Goal: Task Accomplishment & Management: Manage account settings

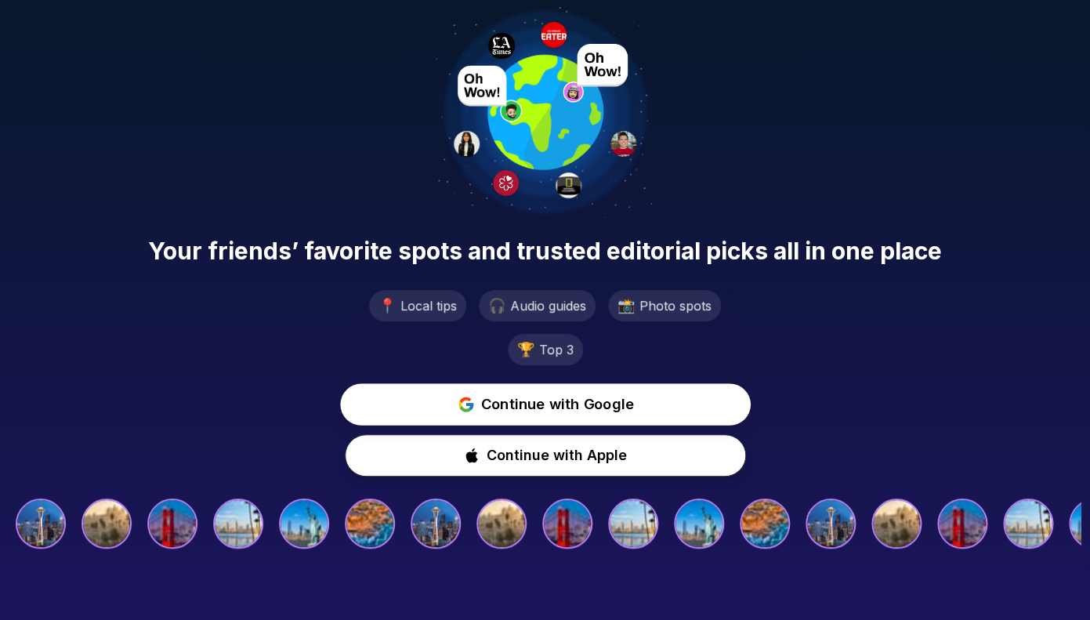
click at [595, 409] on span "Continue with Google" at bounding box center [557, 405] width 153 height 23
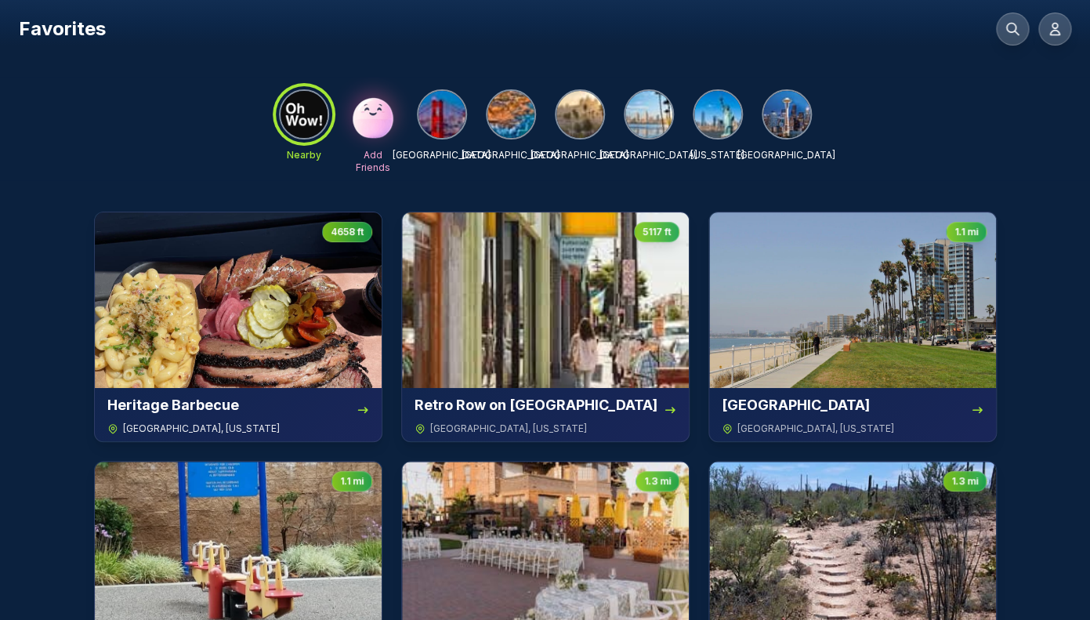
click at [290, 311] on img at bounding box center [238, 300] width 287 height 176
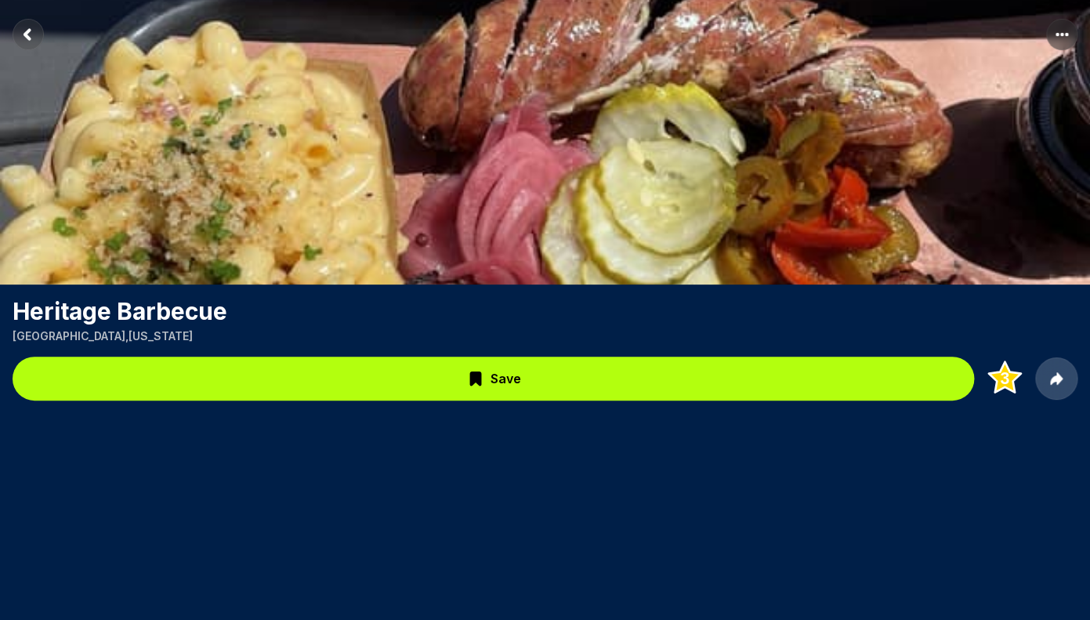
click at [24, 38] on rect "Return to previous page" at bounding box center [28, 34] width 31 height 31
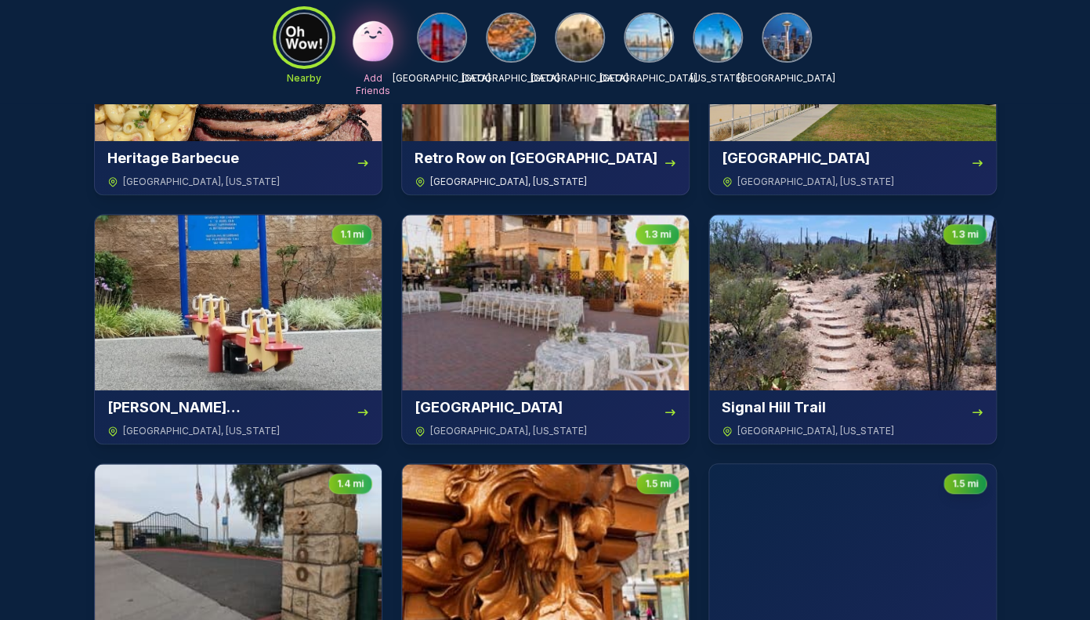
scroll to position [231, 0]
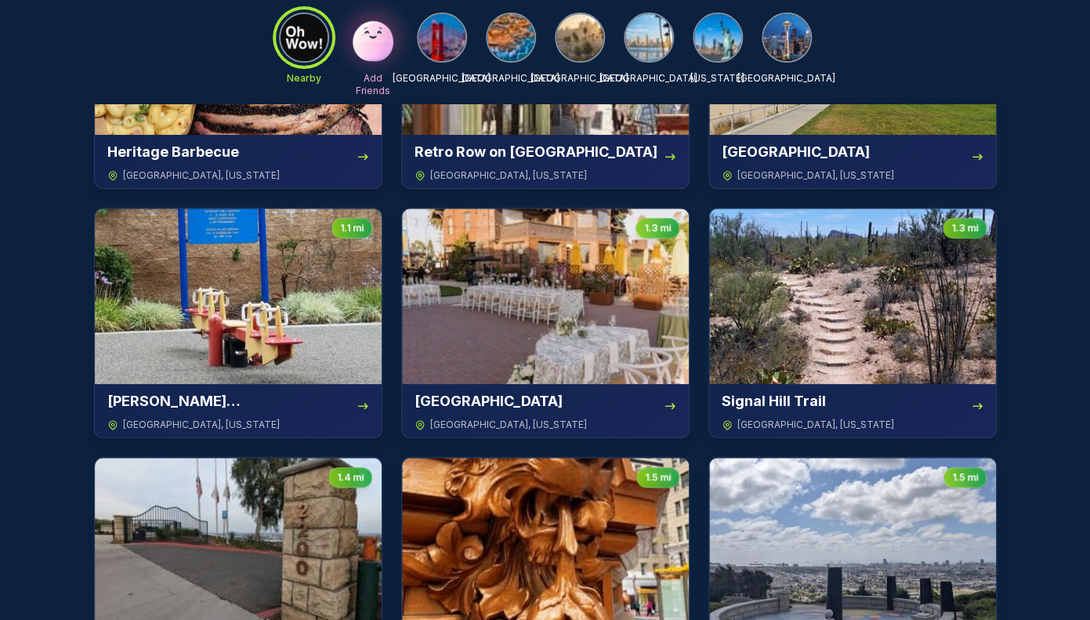
click at [562, 48] on img at bounding box center [580, 37] width 47 height 47
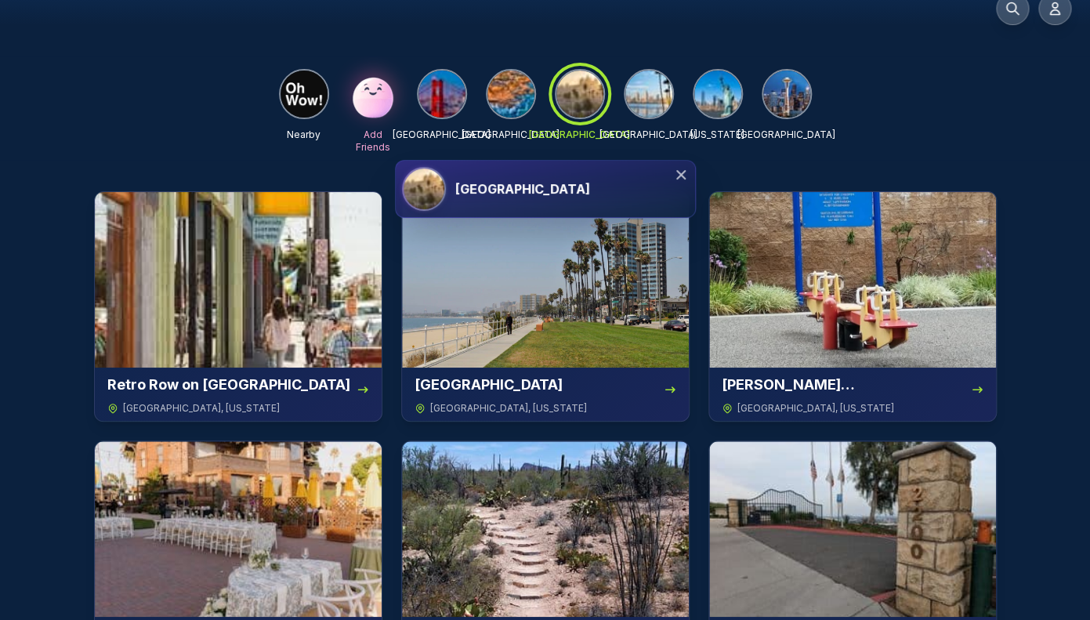
scroll to position [0, 0]
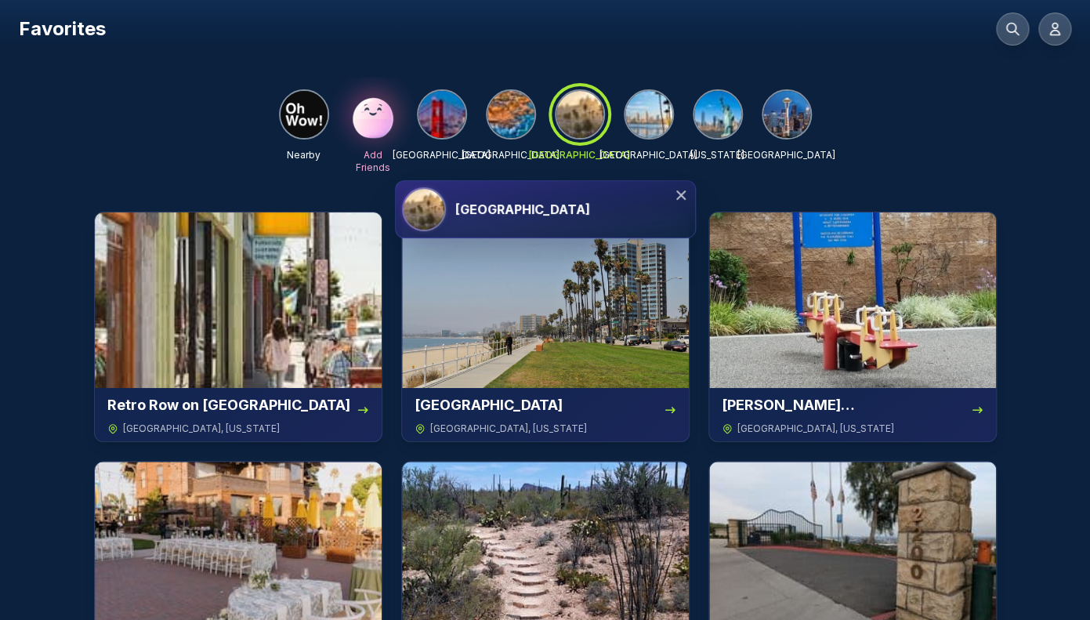
click at [445, 201] on div at bounding box center [424, 209] width 44 height 44
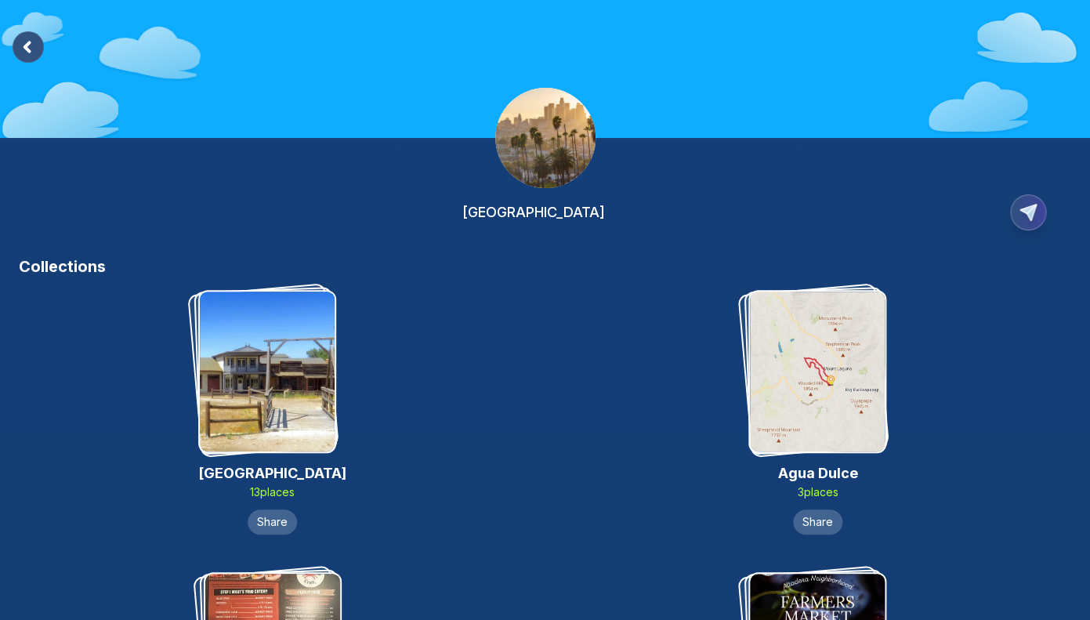
click at [22, 47] on rect at bounding box center [28, 46] width 31 height 31
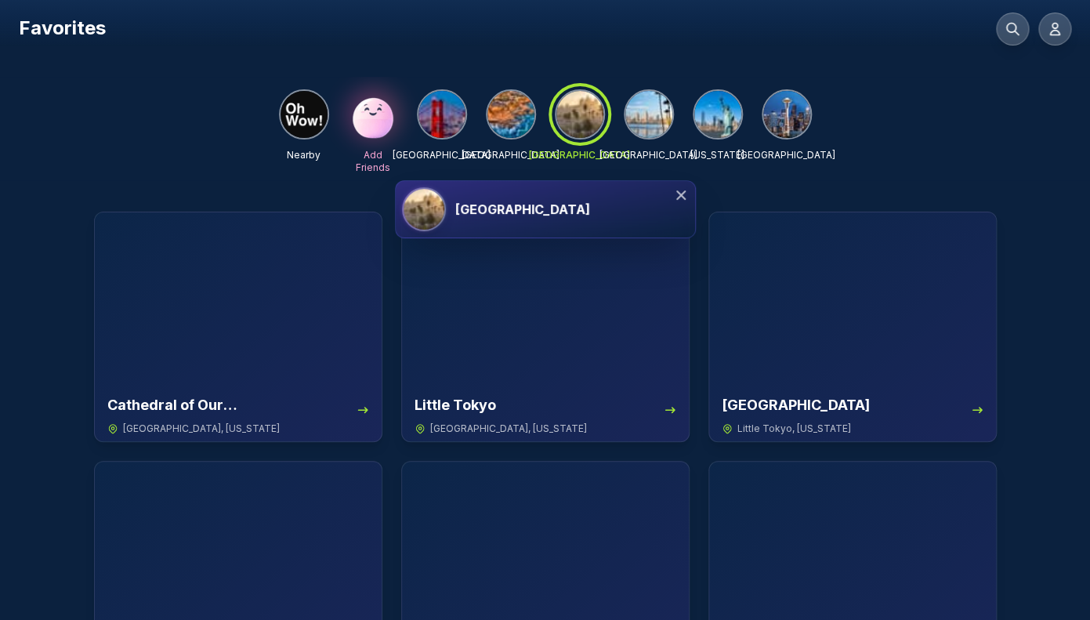
scroll to position [10, 0]
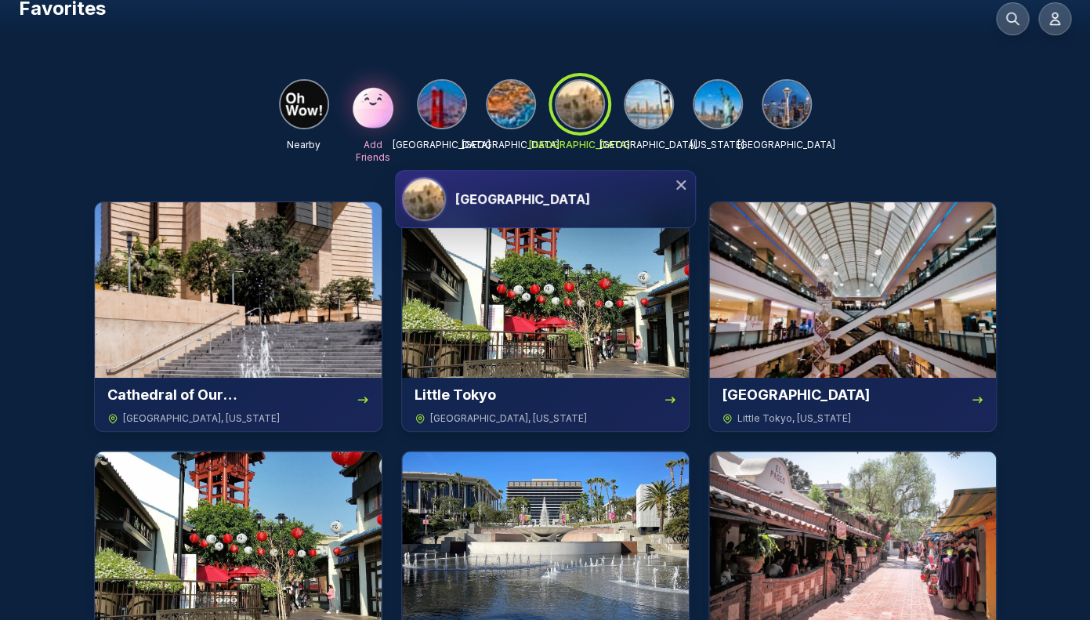
click at [267, 248] on img at bounding box center [238, 290] width 287 height 176
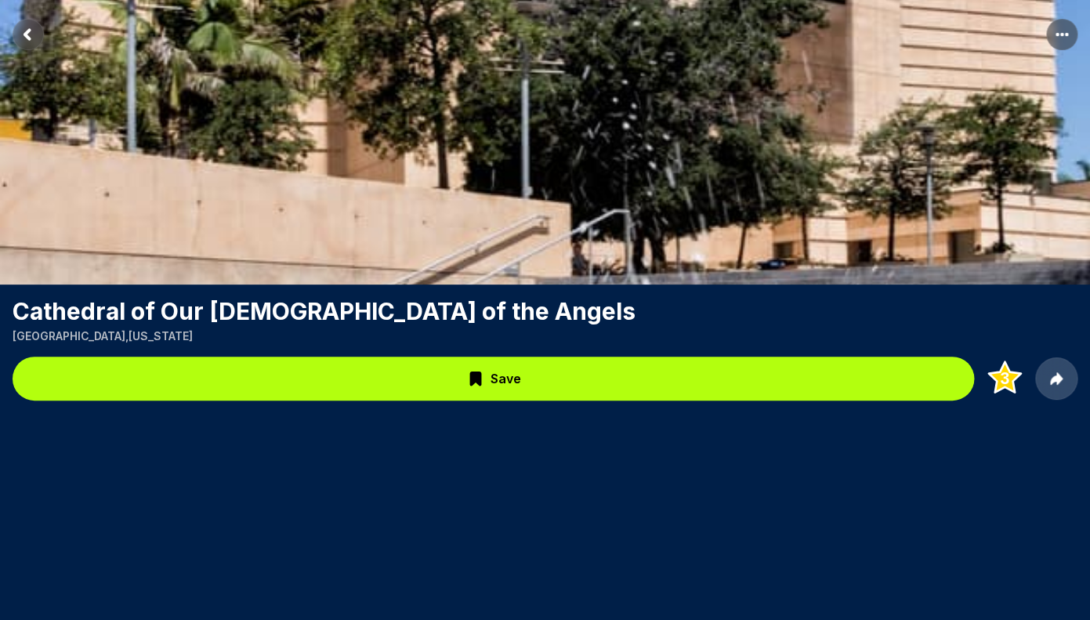
click at [31, 41] on rect "Return to previous page" at bounding box center [28, 34] width 31 height 31
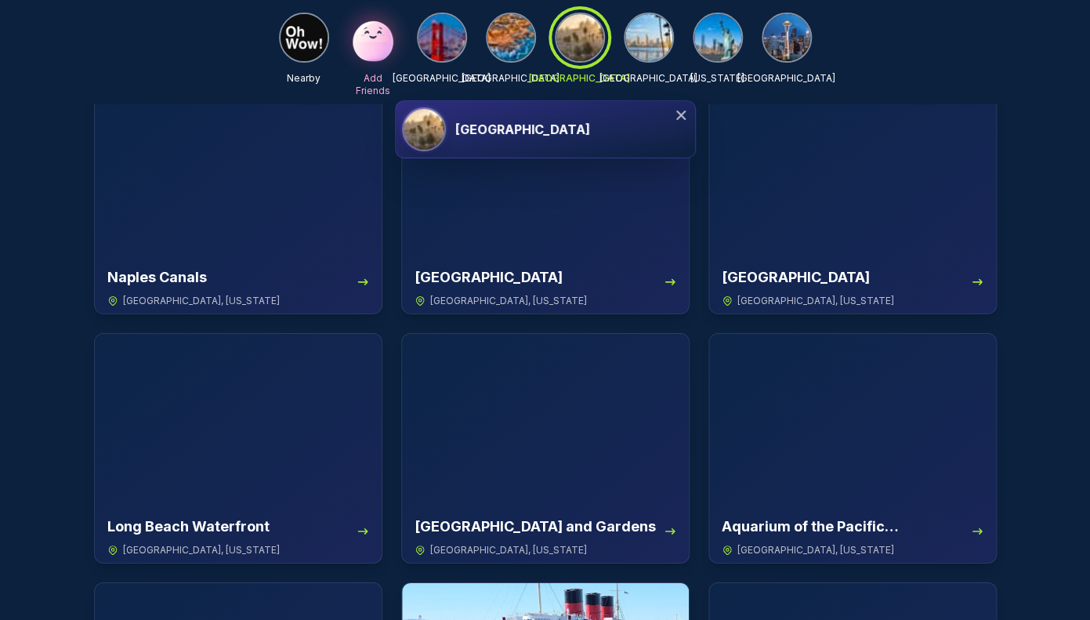
scroll to position [1602, 0]
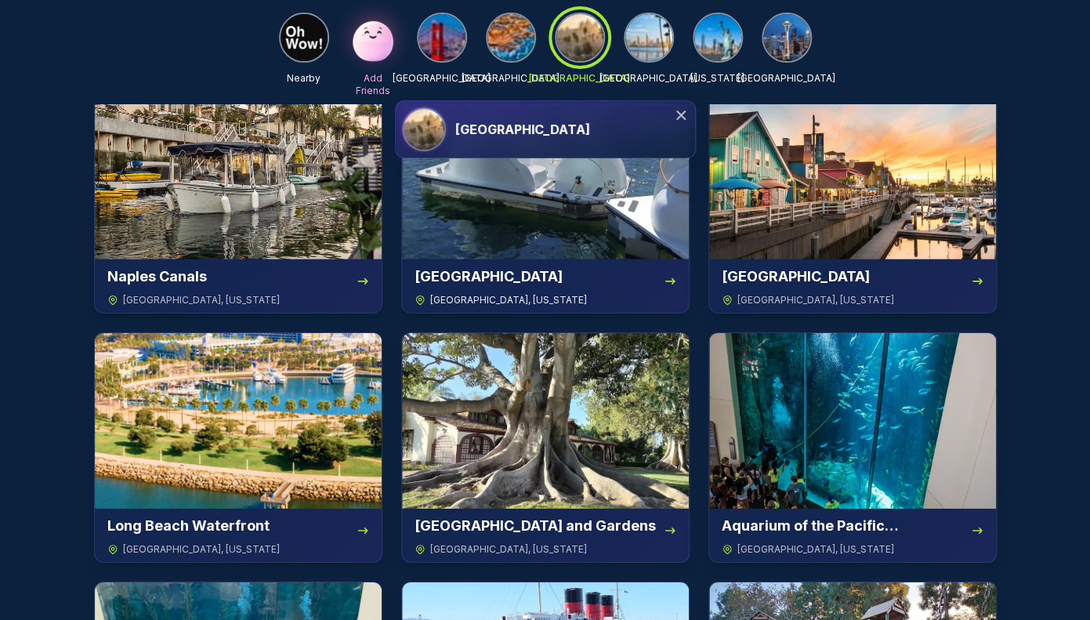
click at [560, 252] on img at bounding box center [545, 172] width 287 height 176
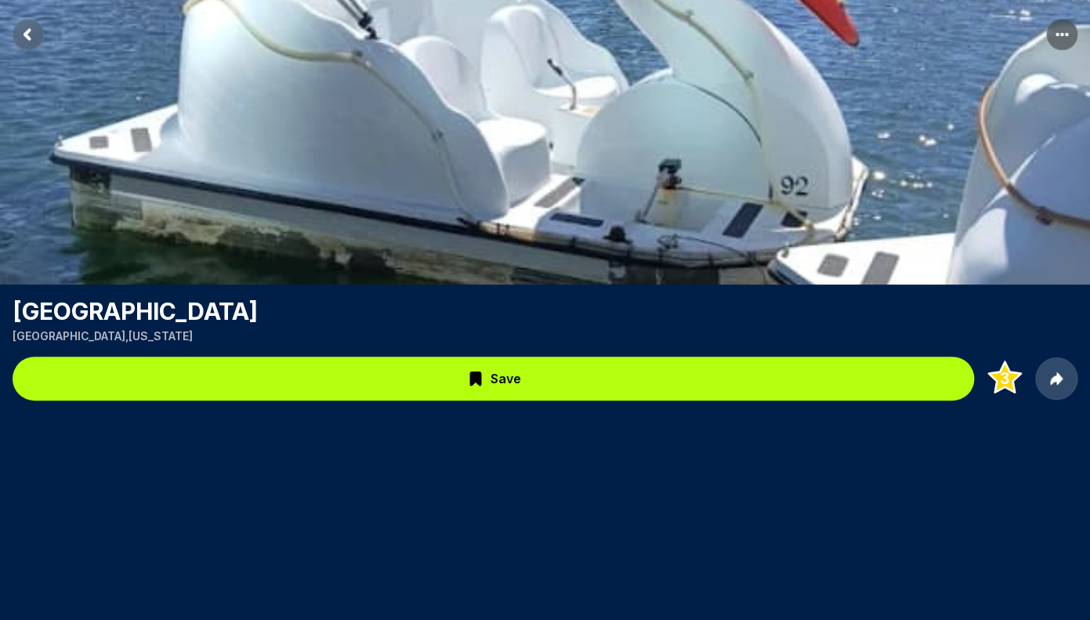
click at [34, 34] on rect "Return to previous page" at bounding box center [28, 34] width 31 height 31
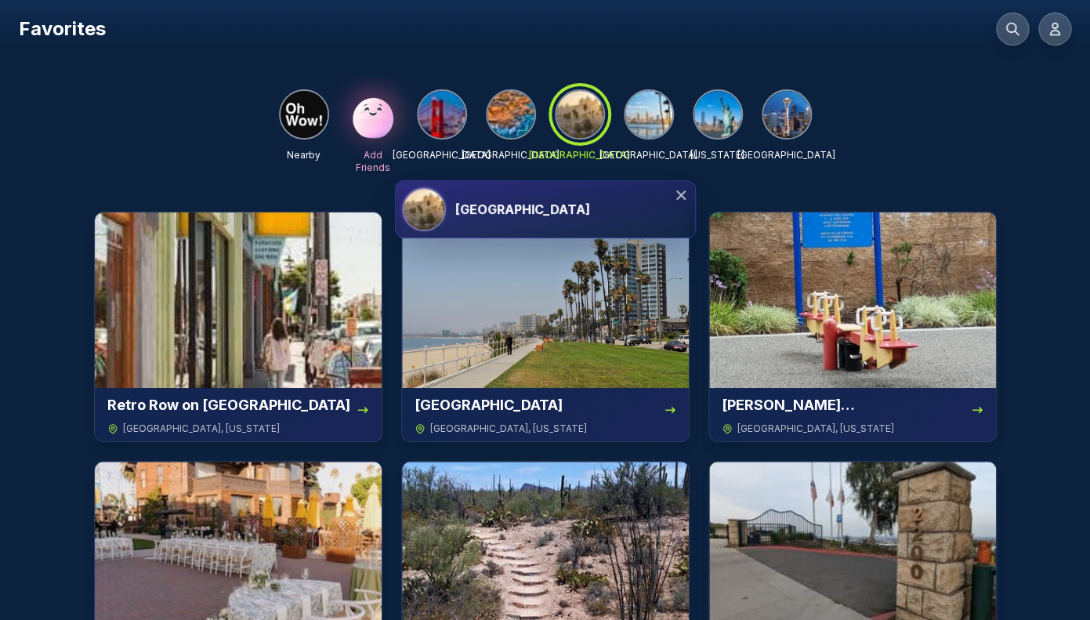
click at [648, 121] on img at bounding box center [649, 114] width 47 height 47
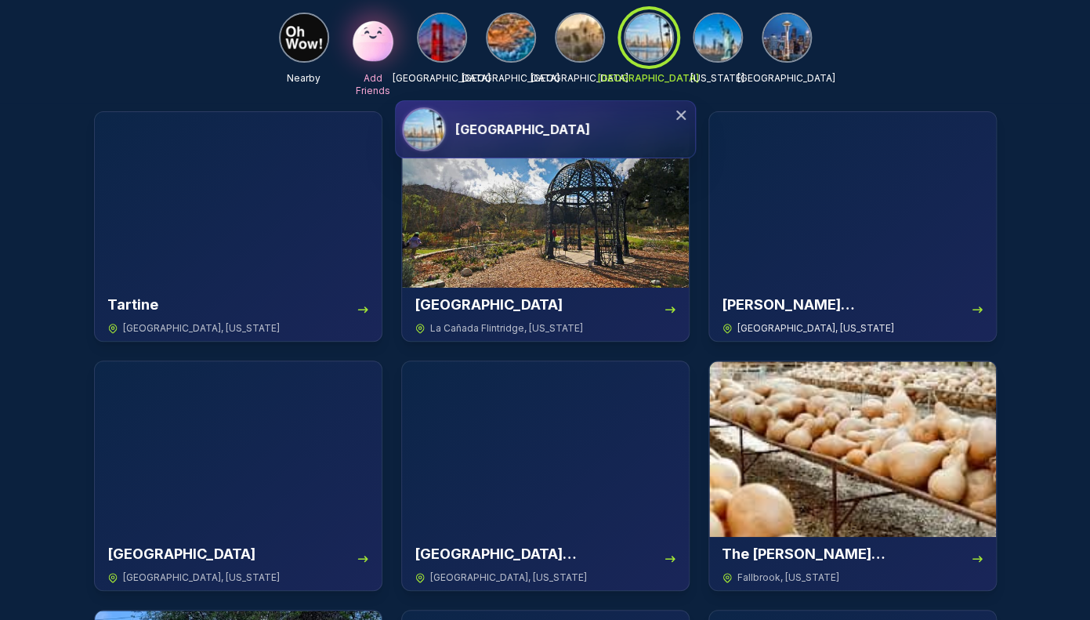
scroll to position [79, 0]
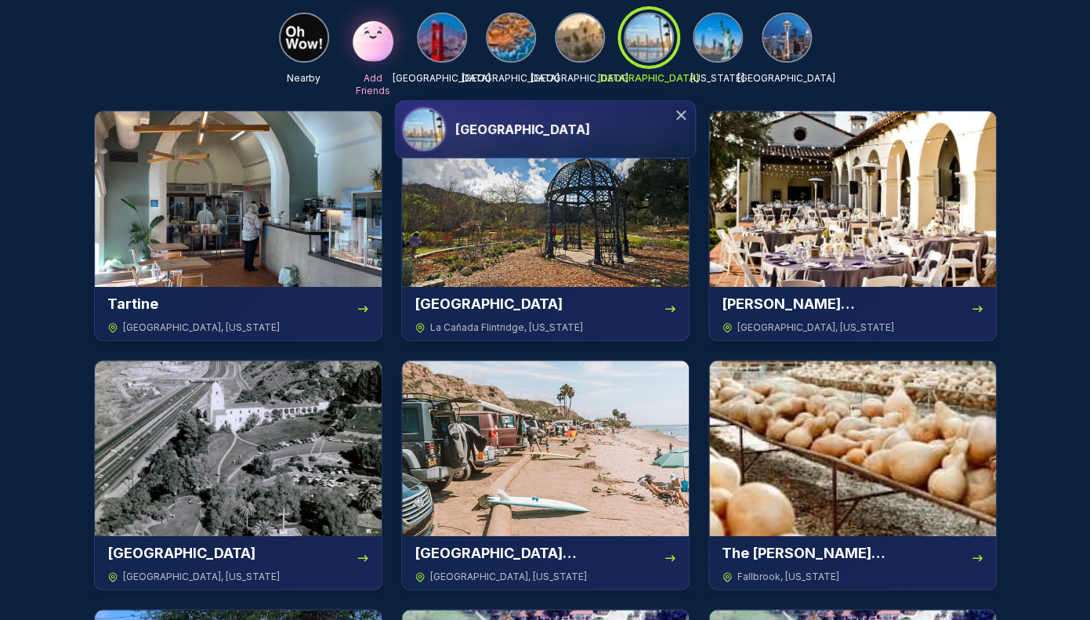
click at [560, 126] on div "[GEOGRAPHIC_DATA]" at bounding box center [572, 129] width 234 height 19
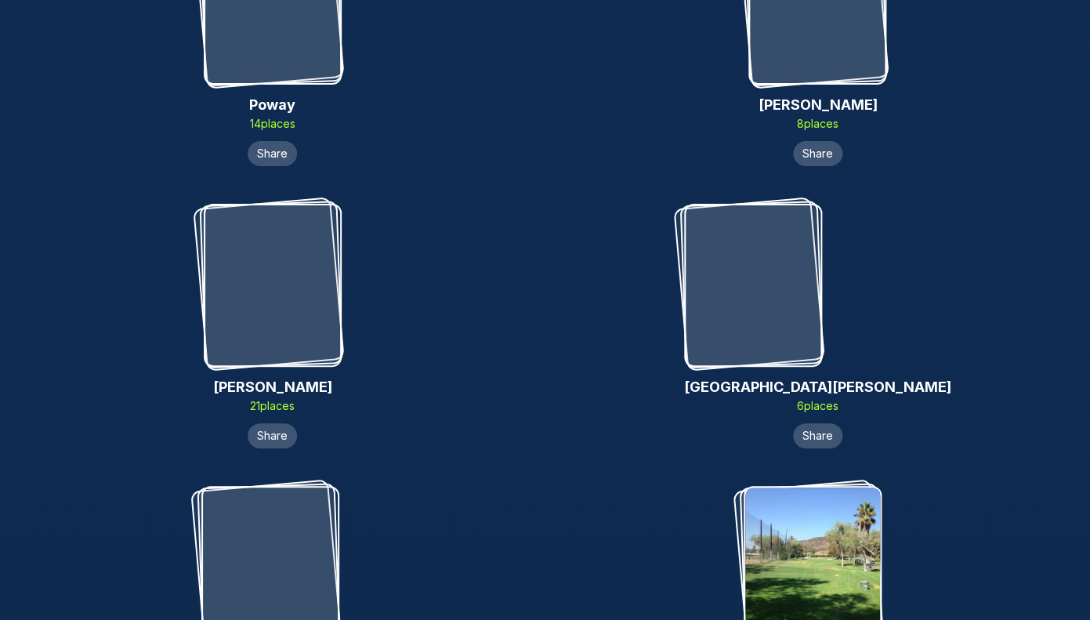
scroll to position [11213, 0]
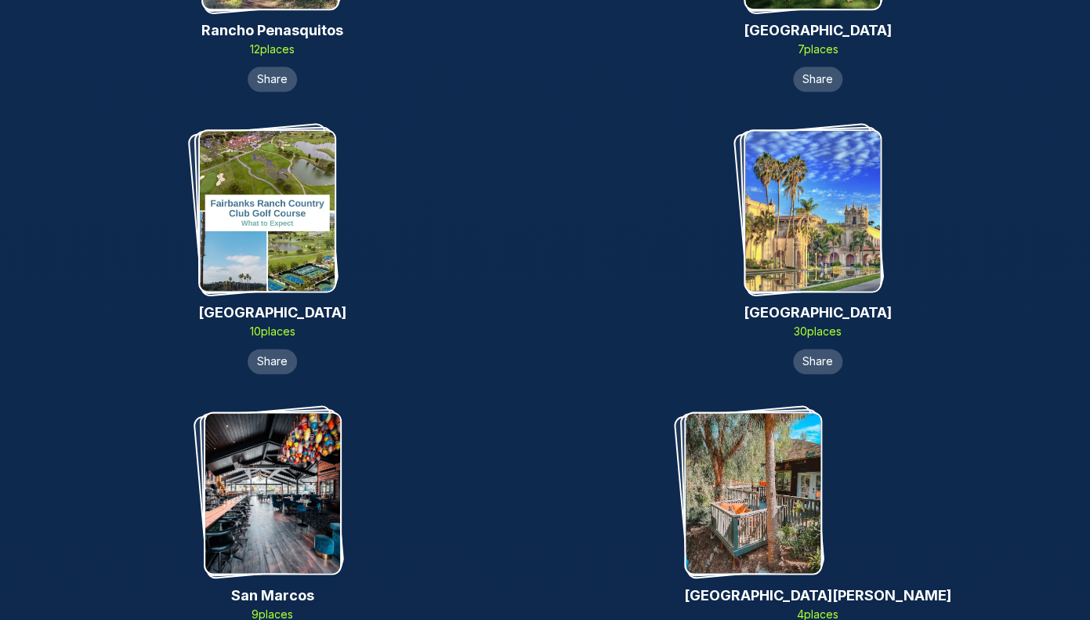
click at [816, 244] on img at bounding box center [812, 211] width 135 height 160
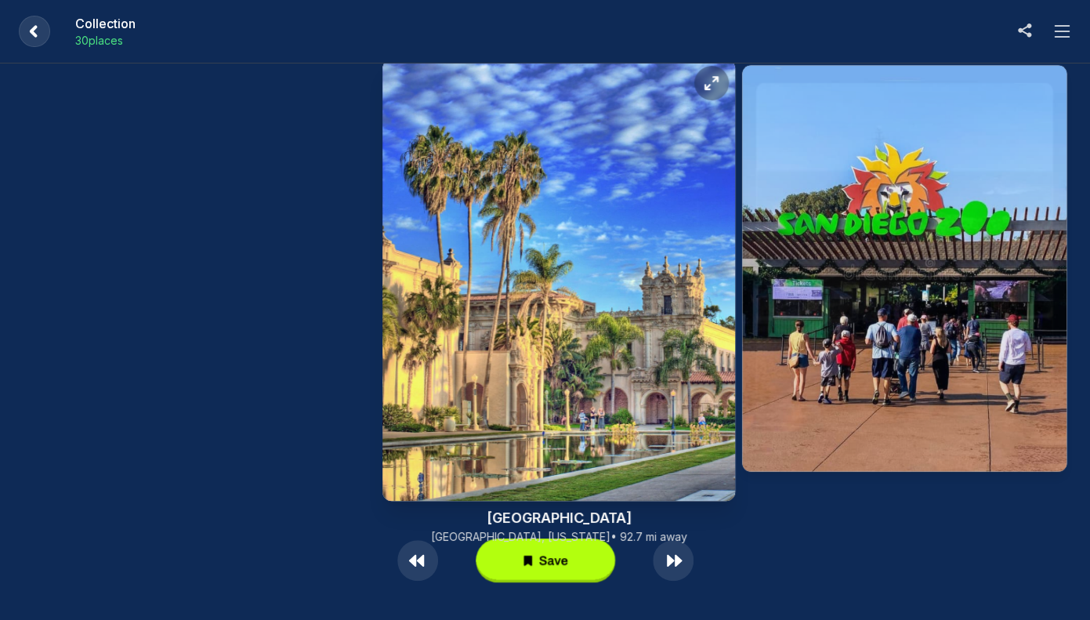
click at [502, 267] on img at bounding box center [559, 280] width 353 height 441
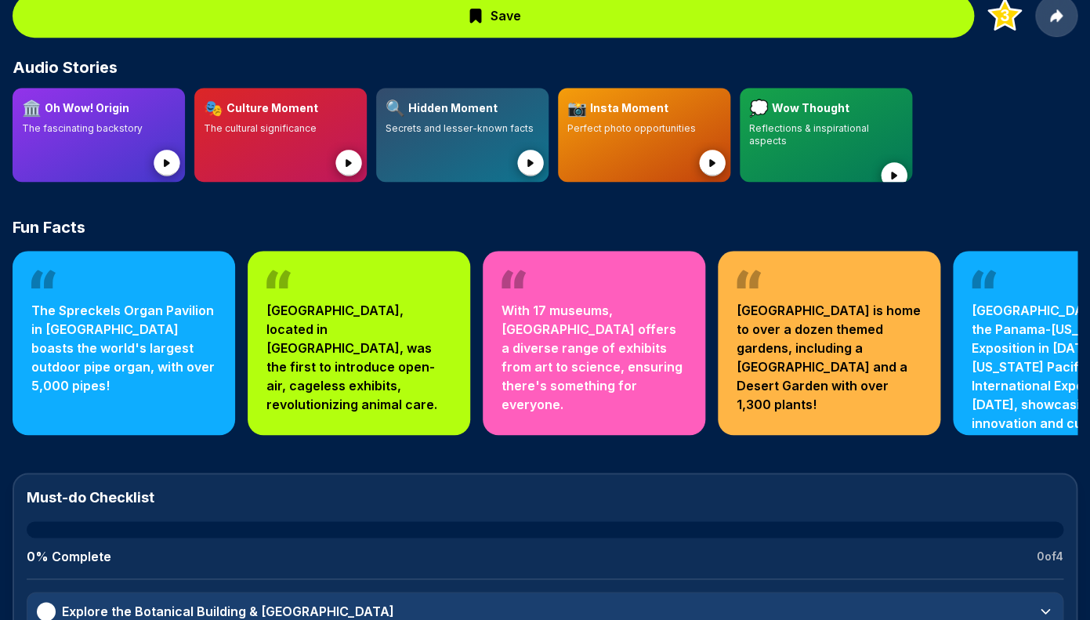
scroll to position [392, 0]
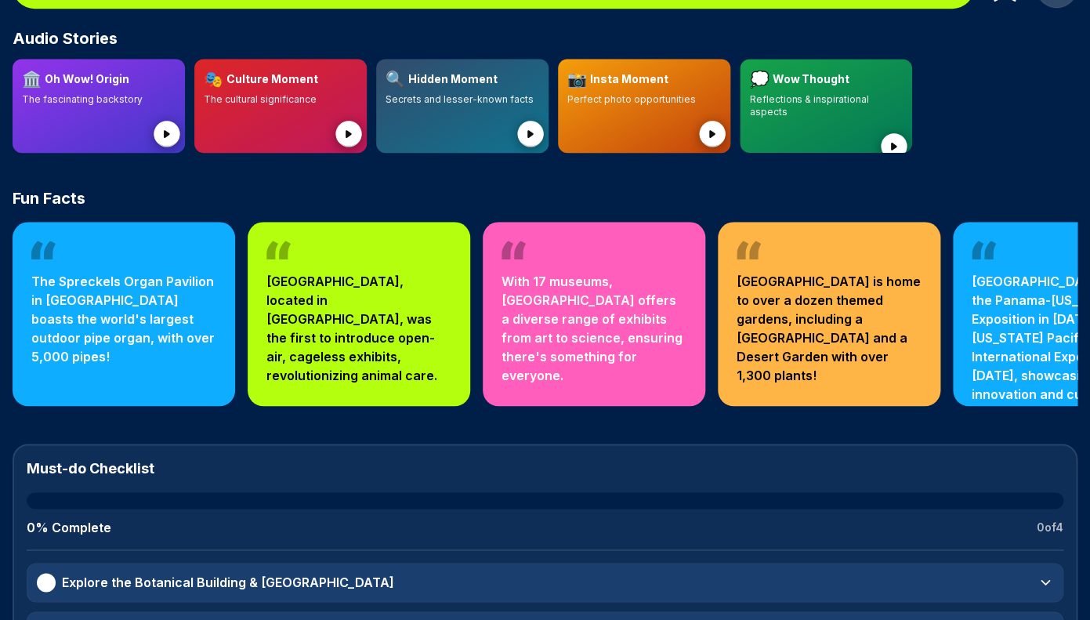
click at [900, 134] on circle at bounding box center [894, 146] width 26 height 26
click at [900, 147] on rect at bounding box center [900, 148] width 2 height 2
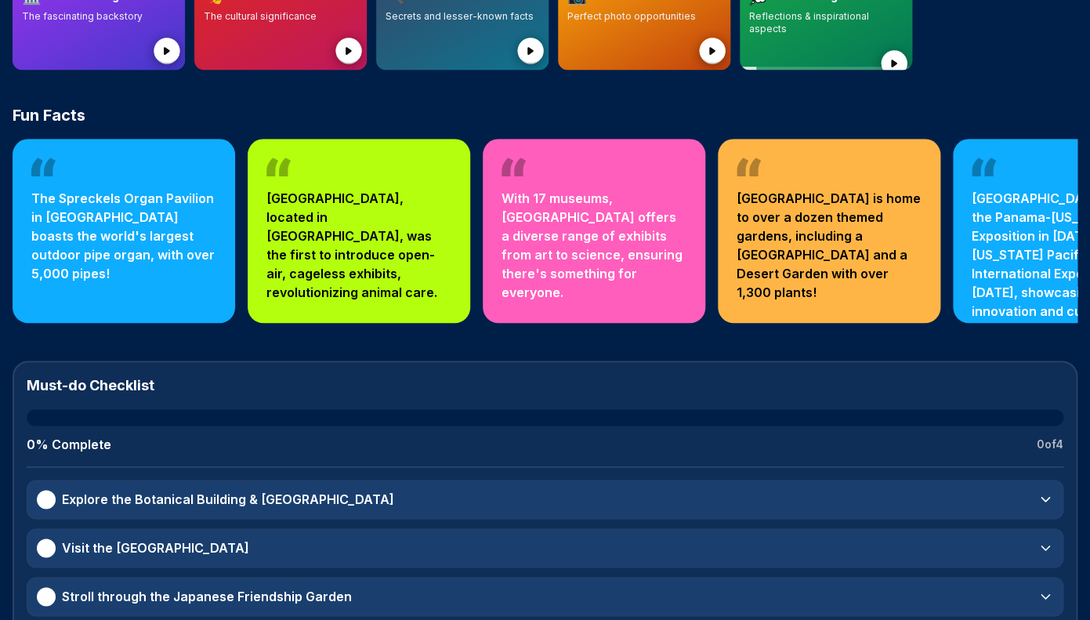
scroll to position [565, 0]
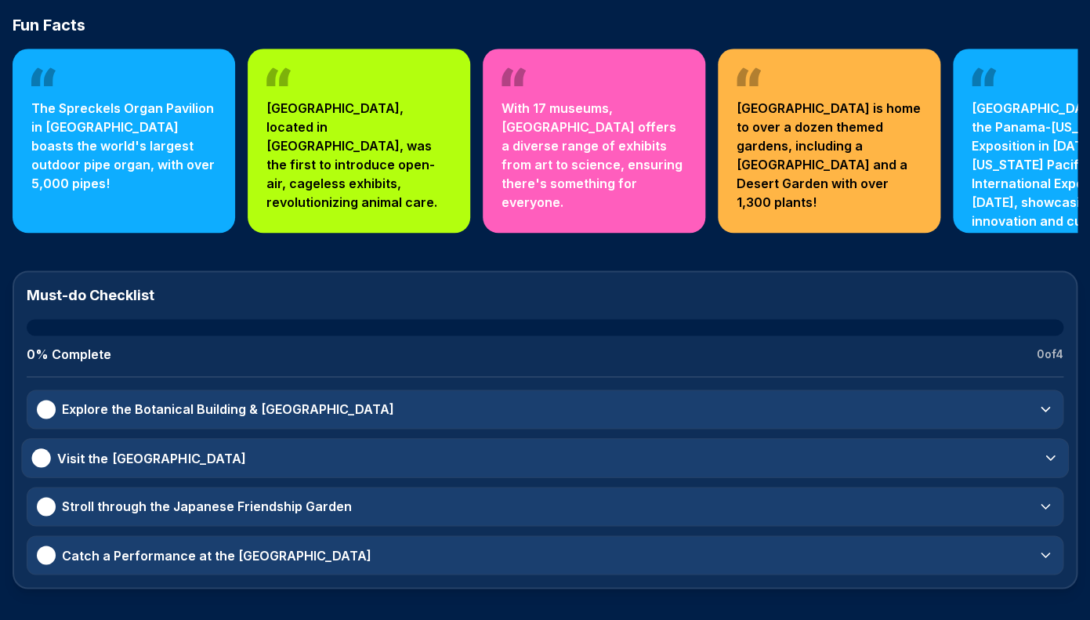
click at [1051, 465] on icon at bounding box center [1051, 458] width 16 height 16
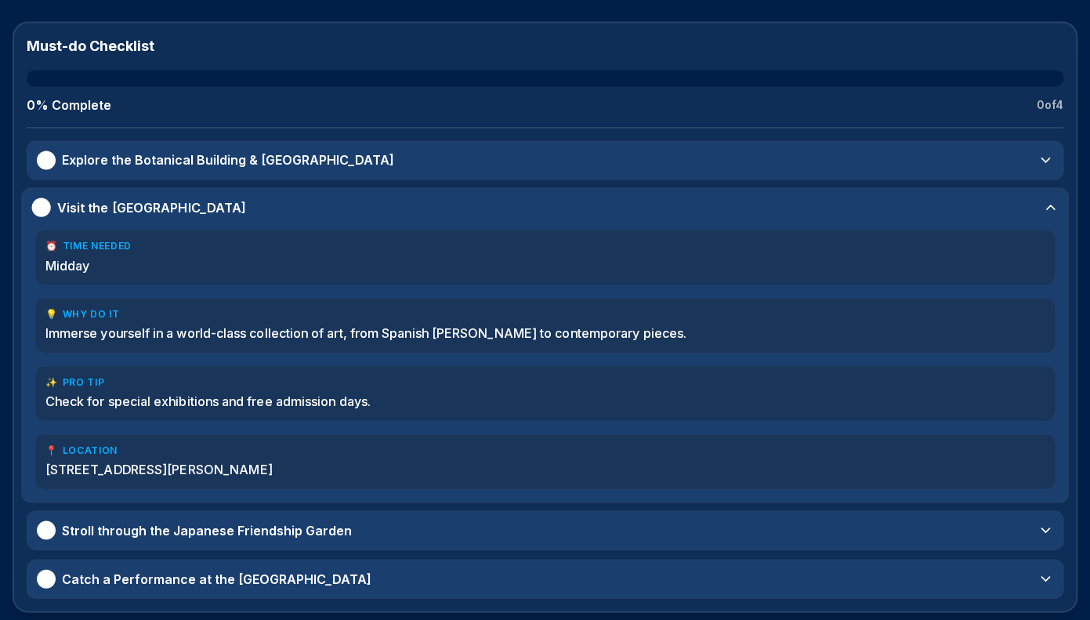
scroll to position [814, 0]
click at [55, 209] on div "Visit the [GEOGRAPHIC_DATA]" at bounding box center [141, 208] width 214 height 19
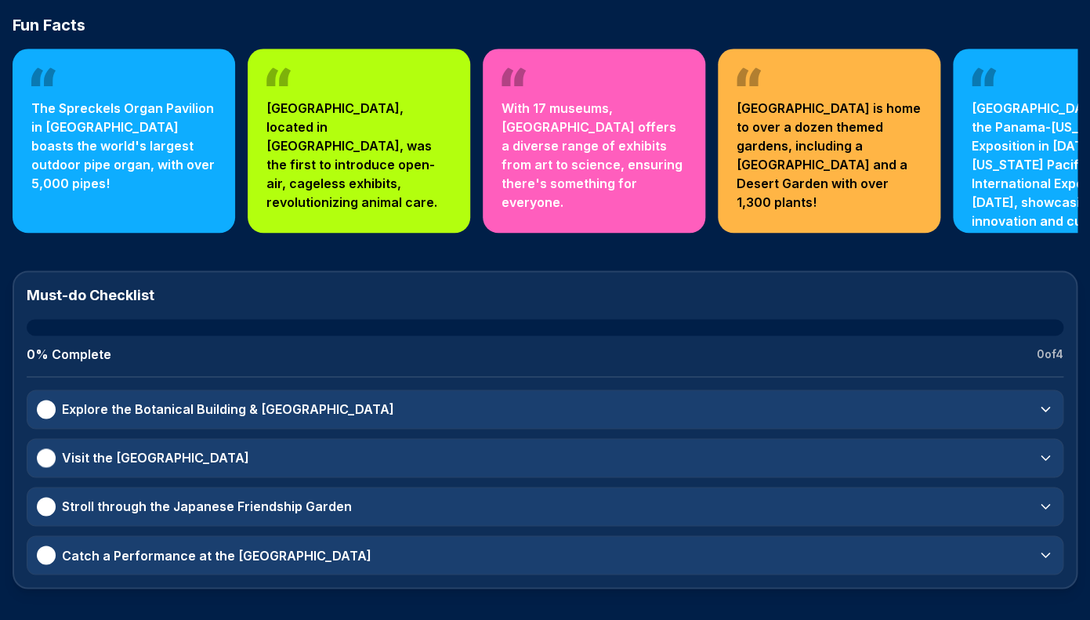
scroll to position [565, 0]
click at [45, 506] on div at bounding box center [41, 506] width 21 height 21
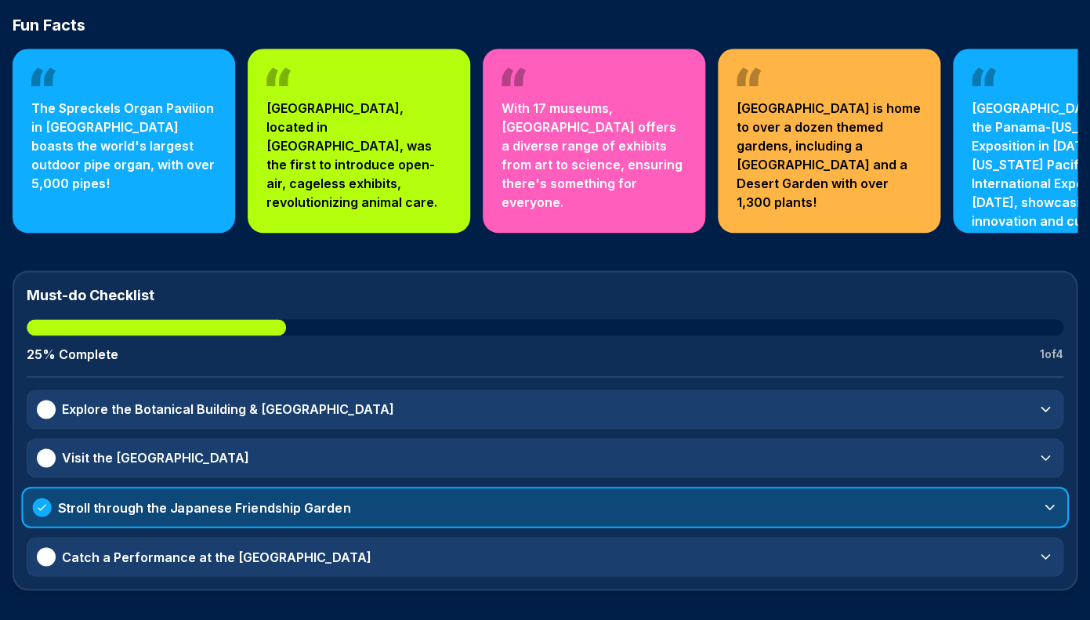
scroll to position [567, 0]
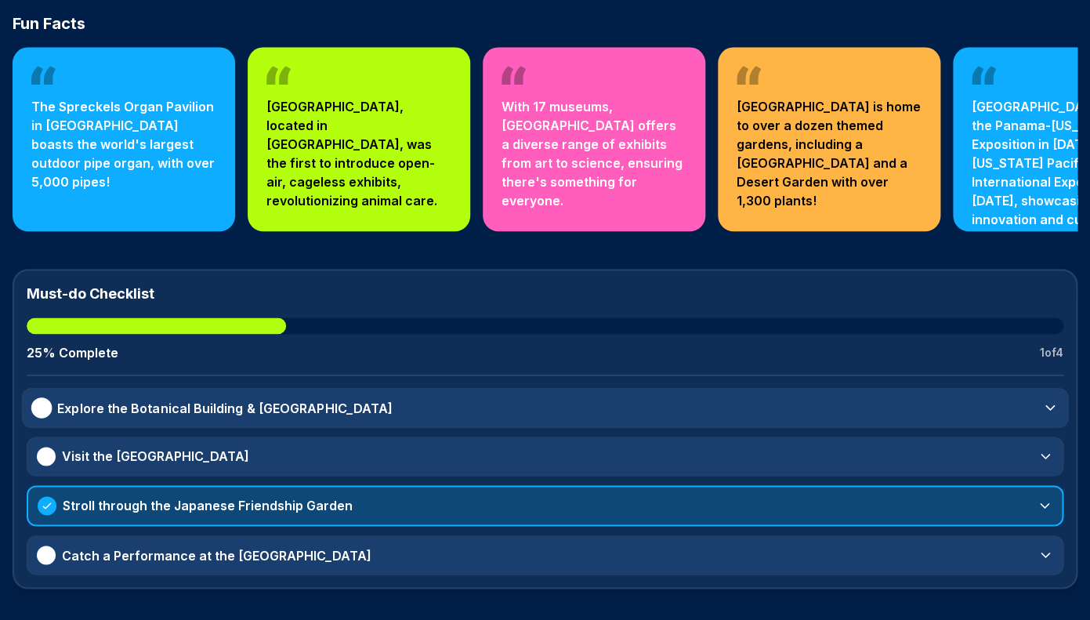
click at [51, 404] on div at bounding box center [41, 407] width 20 height 20
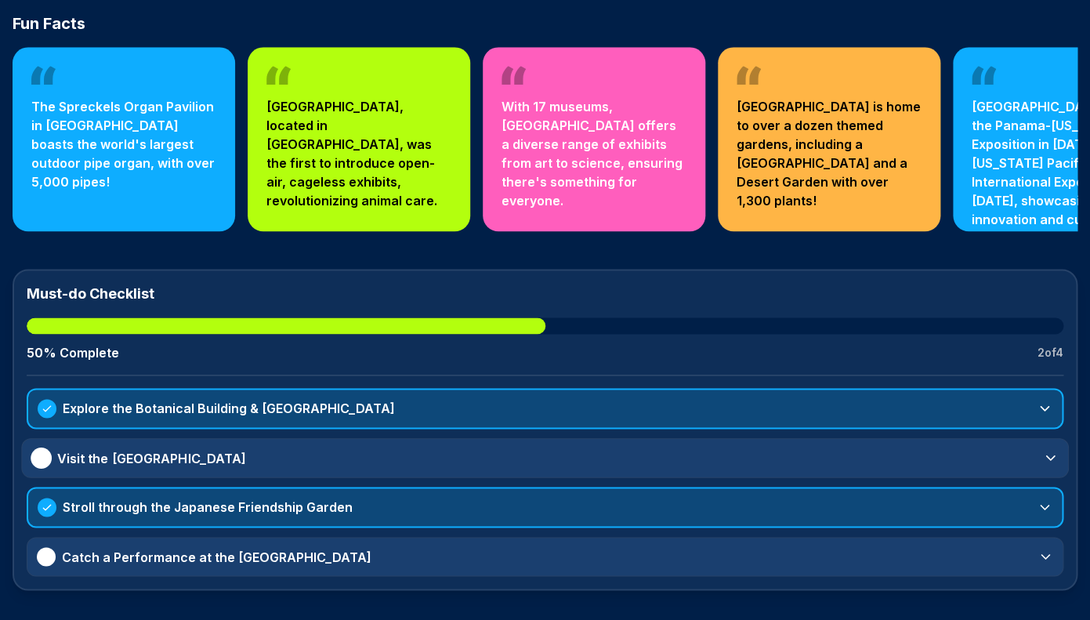
click at [49, 457] on div at bounding box center [41, 458] width 21 height 21
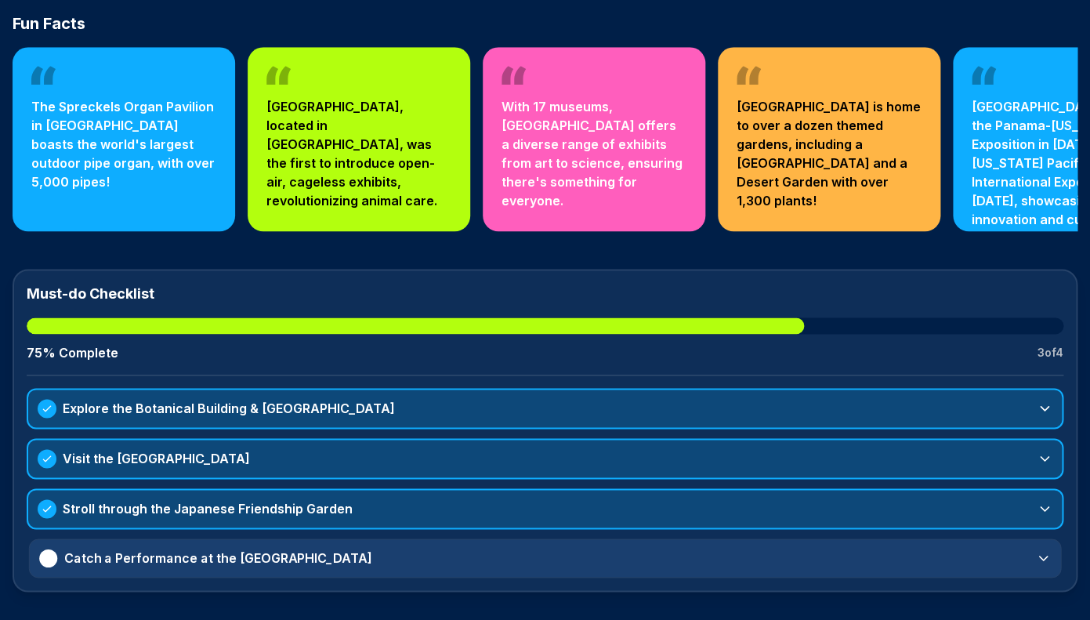
click at [49, 561] on div at bounding box center [48, 558] width 18 height 18
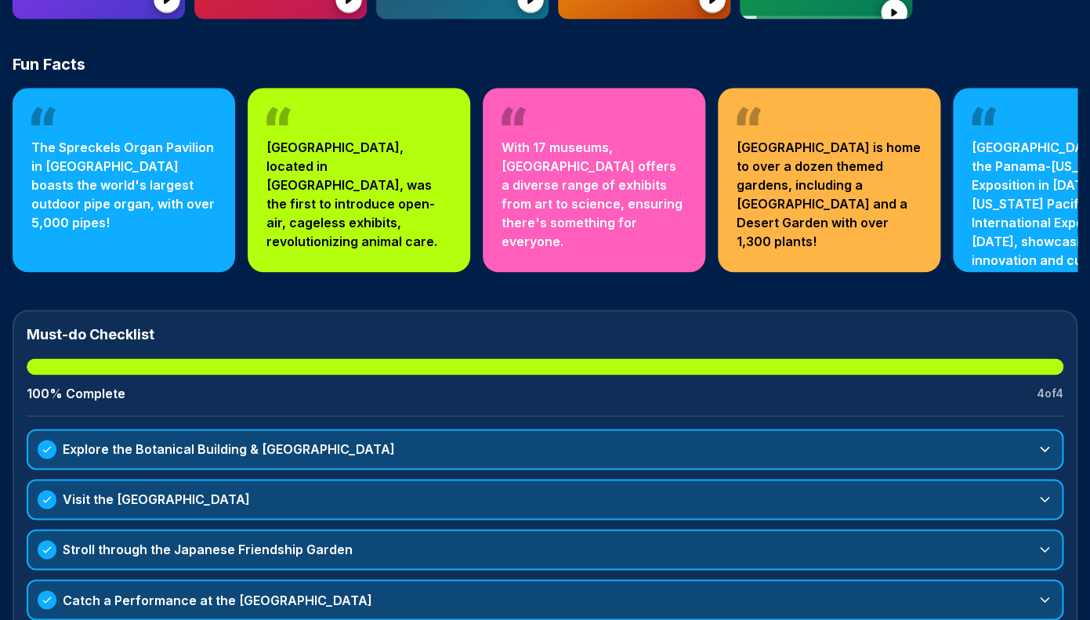
scroll to position [0, 0]
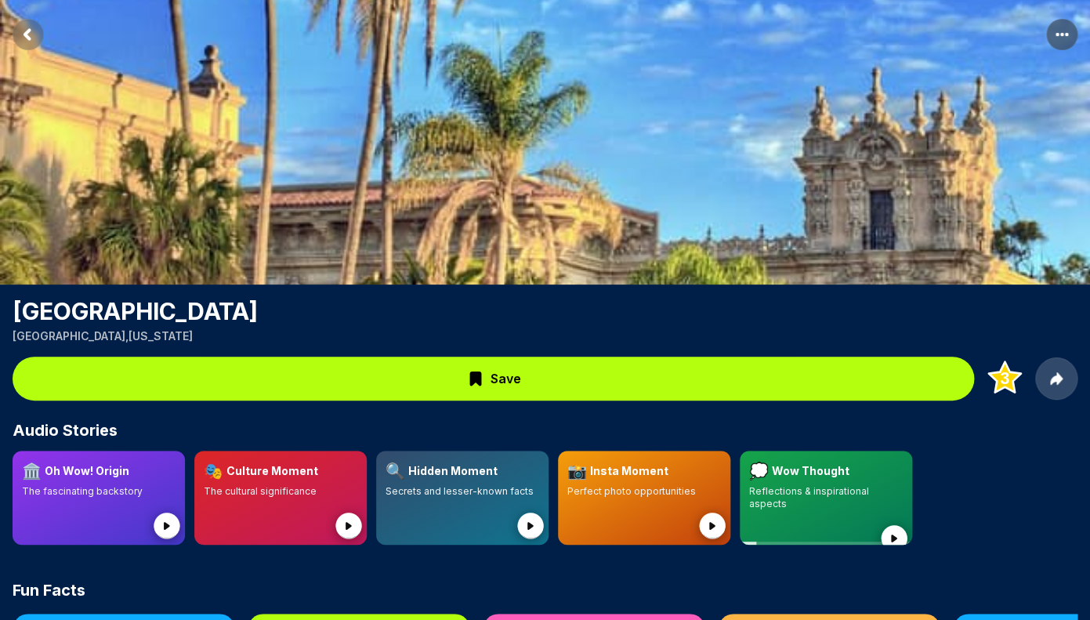
click at [515, 383] on span "Save" at bounding box center [506, 378] width 31 height 19
click at [406, 374] on button "Save" at bounding box center [494, 379] width 962 height 44
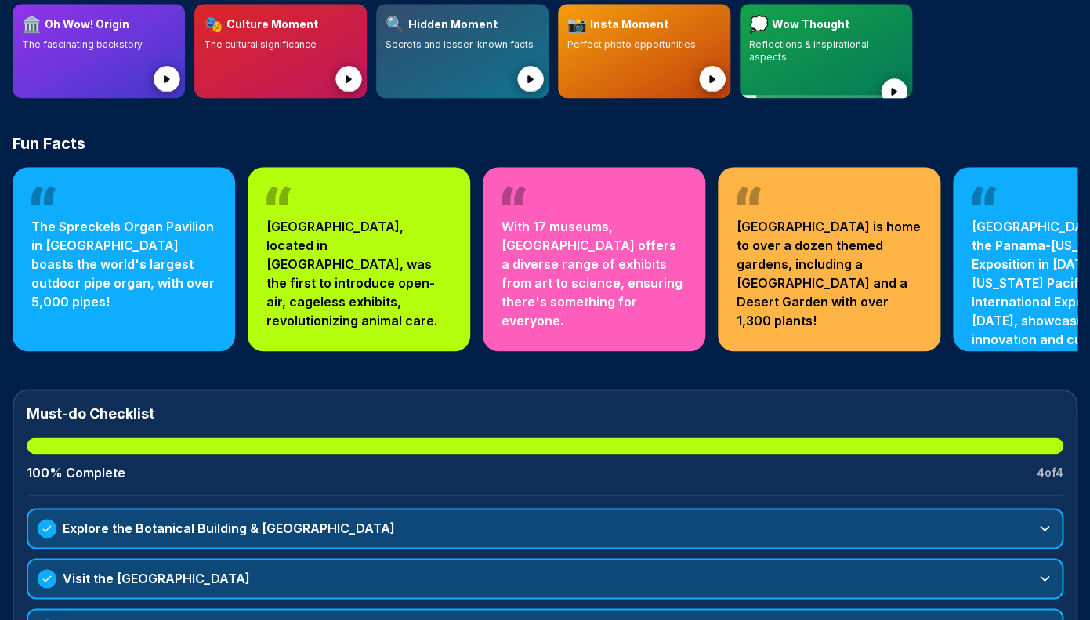
scroll to position [250, 0]
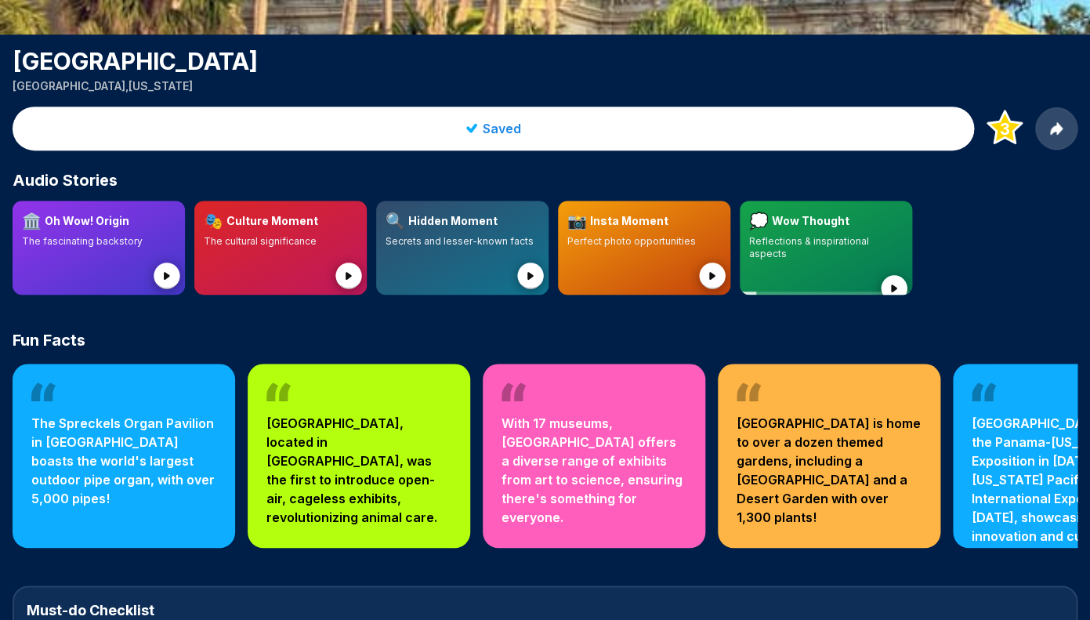
click at [1007, 130] on text "3" at bounding box center [1005, 129] width 10 height 20
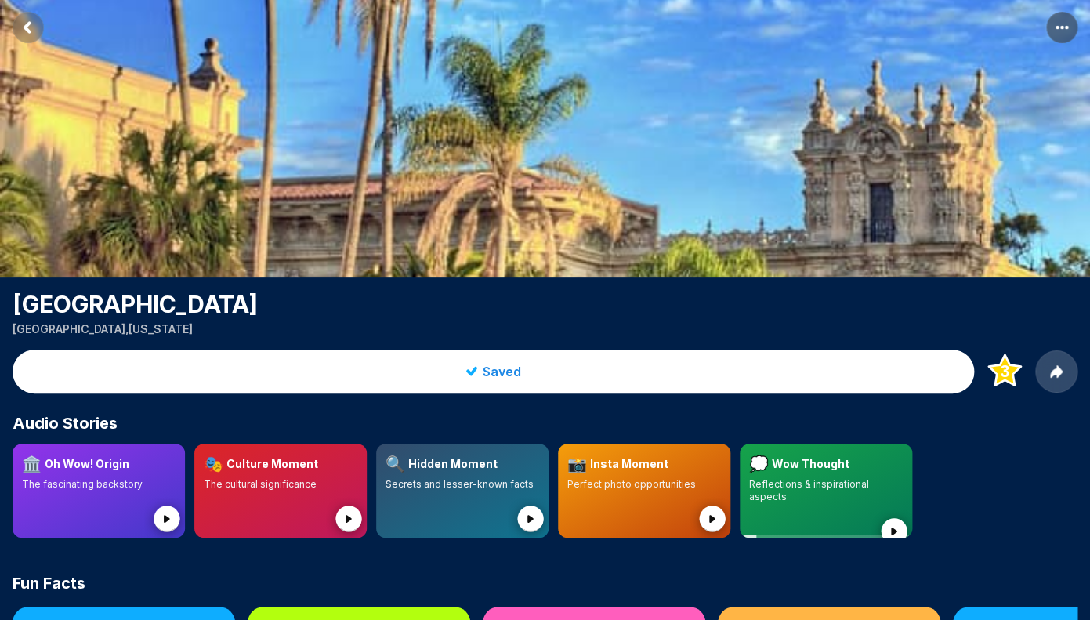
scroll to position [122, 0]
